Goal: Transaction & Acquisition: Book appointment/travel/reservation

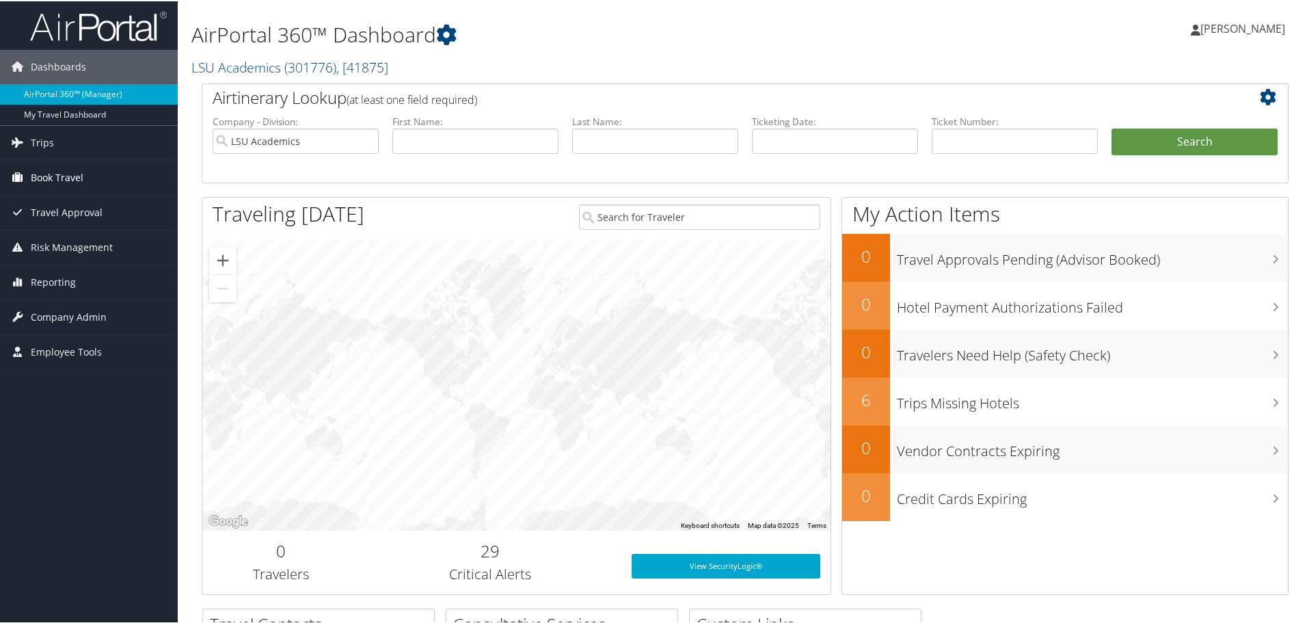
click at [50, 178] on span "Book Travel" at bounding box center [57, 176] width 53 height 34
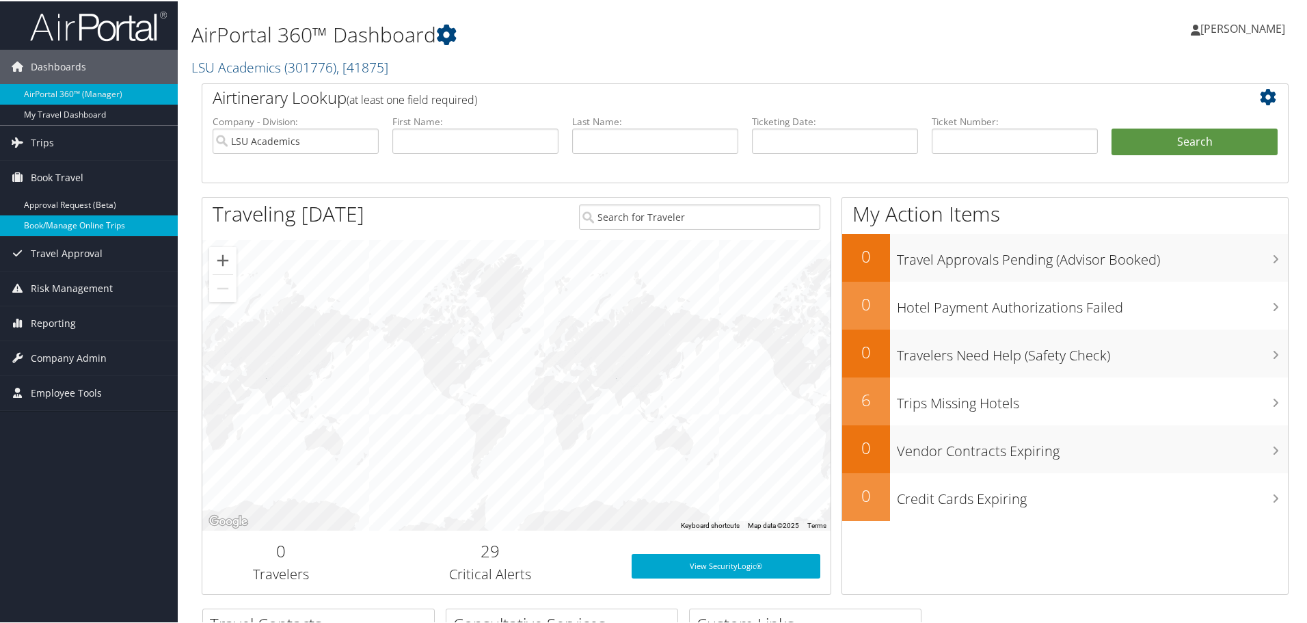
click at [55, 219] on link "Book/Manage Online Trips" at bounding box center [89, 224] width 178 height 21
